Goal: Information Seeking & Learning: Understand process/instructions

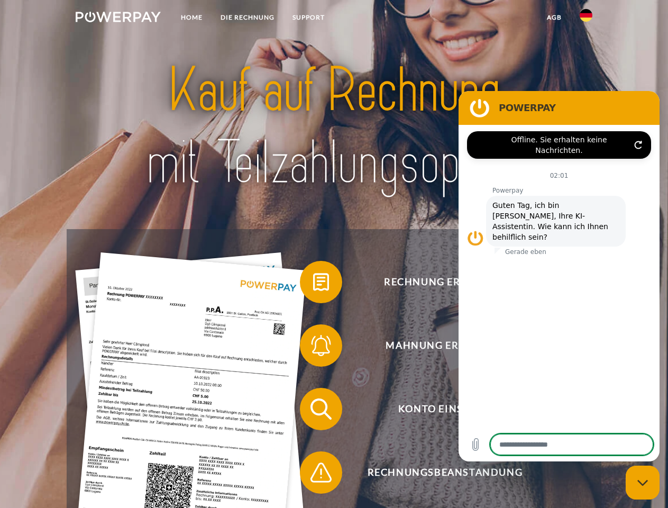
click at [118, 19] on img at bounding box center [118, 17] width 85 height 11
click at [586, 19] on img at bounding box center [586, 15] width 13 height 13
click at [554, 17] on link "agb" at bounding box center [554, 17] width 33 height 19
click at [313, 284] on span at bounding box center [305, 282] width 53 height 53
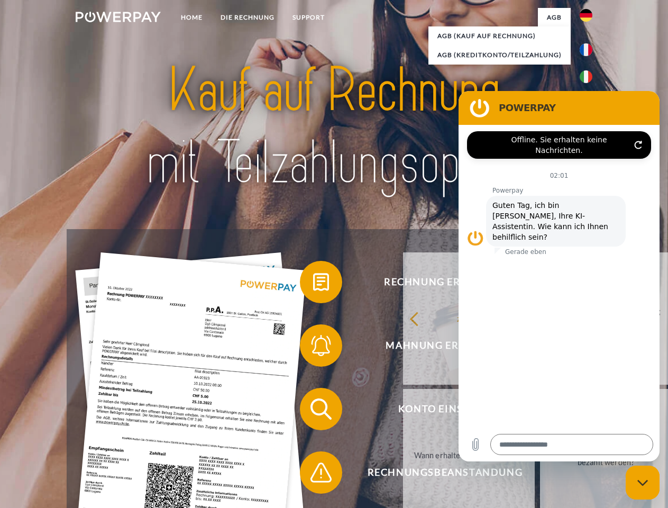
click at [313, 348] on span at bounding box center [305, 345] width 53 height 53
click at [540, 411] on link "Bis wann muss die Rechnung bezahlt werden?" at bounding box center [606, 455] width 132 height 132
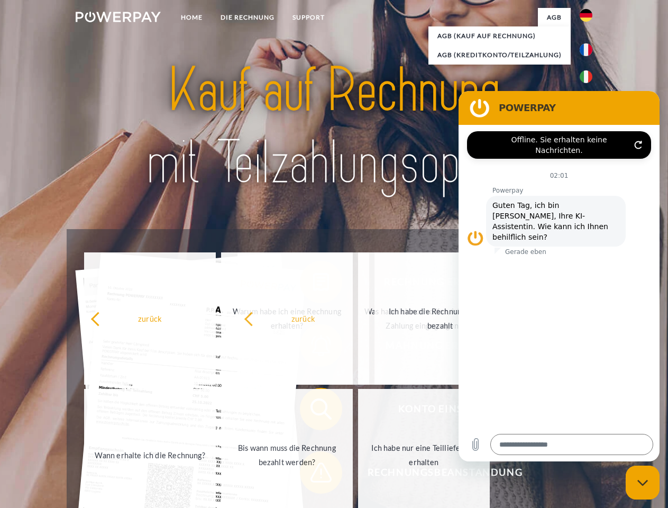
click at [313, 475] on span at bounding box center [305, 472] width 53 height 53
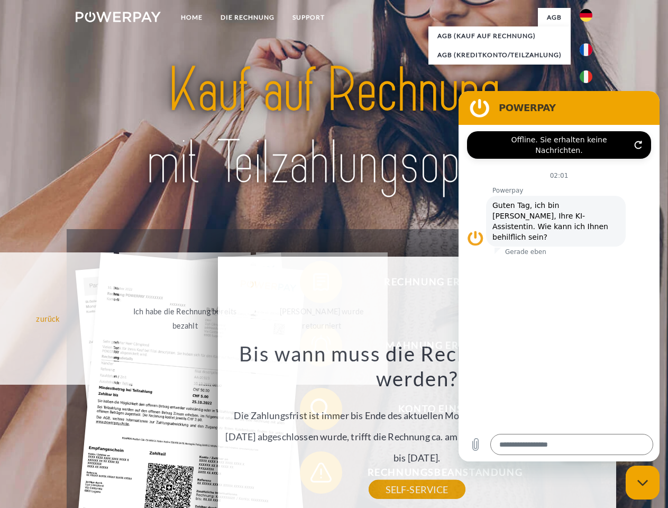
click at [643, 483] on icon "Messaging-Fenster schließen" at bounding box center [643, 482] width 11 height 7
type textarea "*"
